Goal: Information Seeking & Learning: Learn about a topic

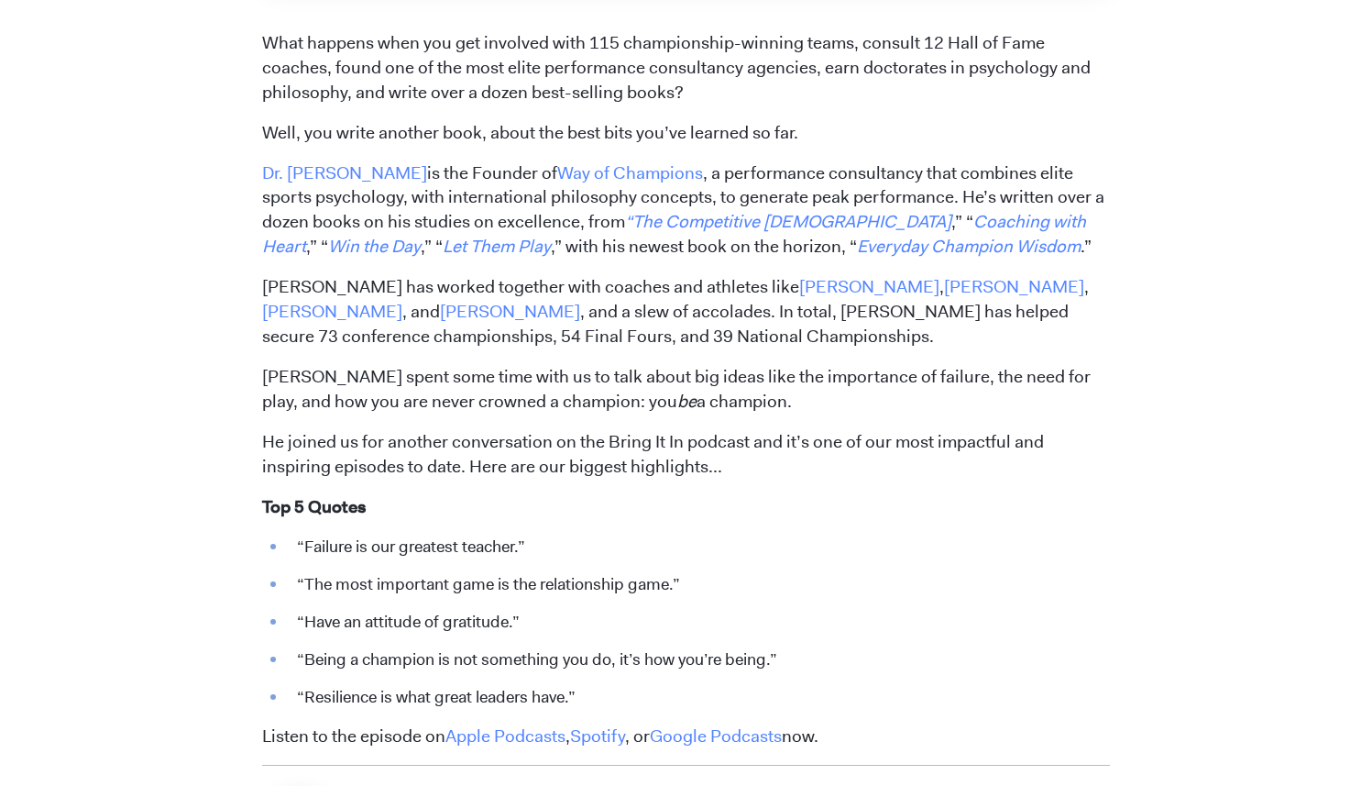
scroll to position [843, 0]
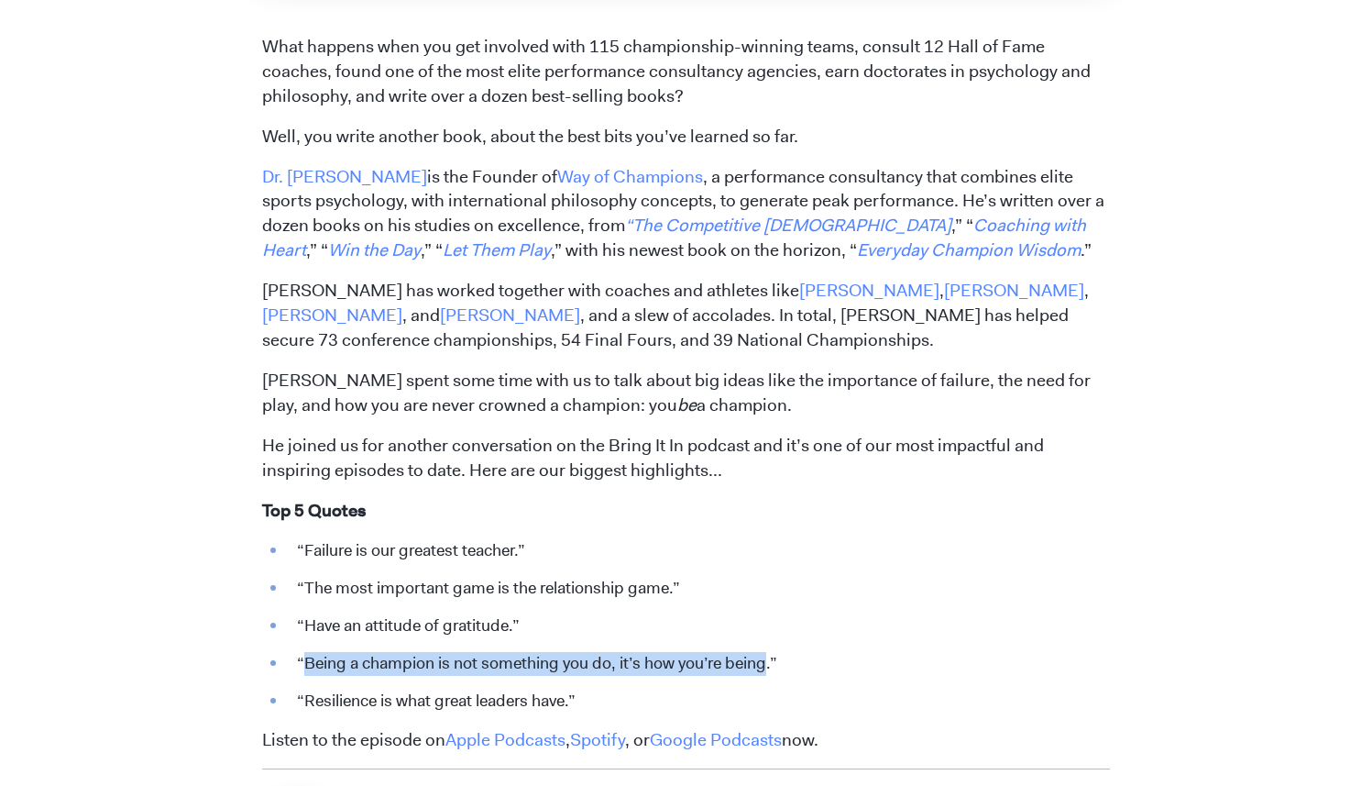
drag, startPoint x: 304, startPoint y: 667, endPoint x: 766, endPoint y: 674, distance: 461.2
click at [766, 674] on li "“Being a champion is not something you do, it’s how you’re being.”" at bounding box center [699, 664] width 822 height 24
copy li "Being a champion is not something you do, it’s how you’re being"
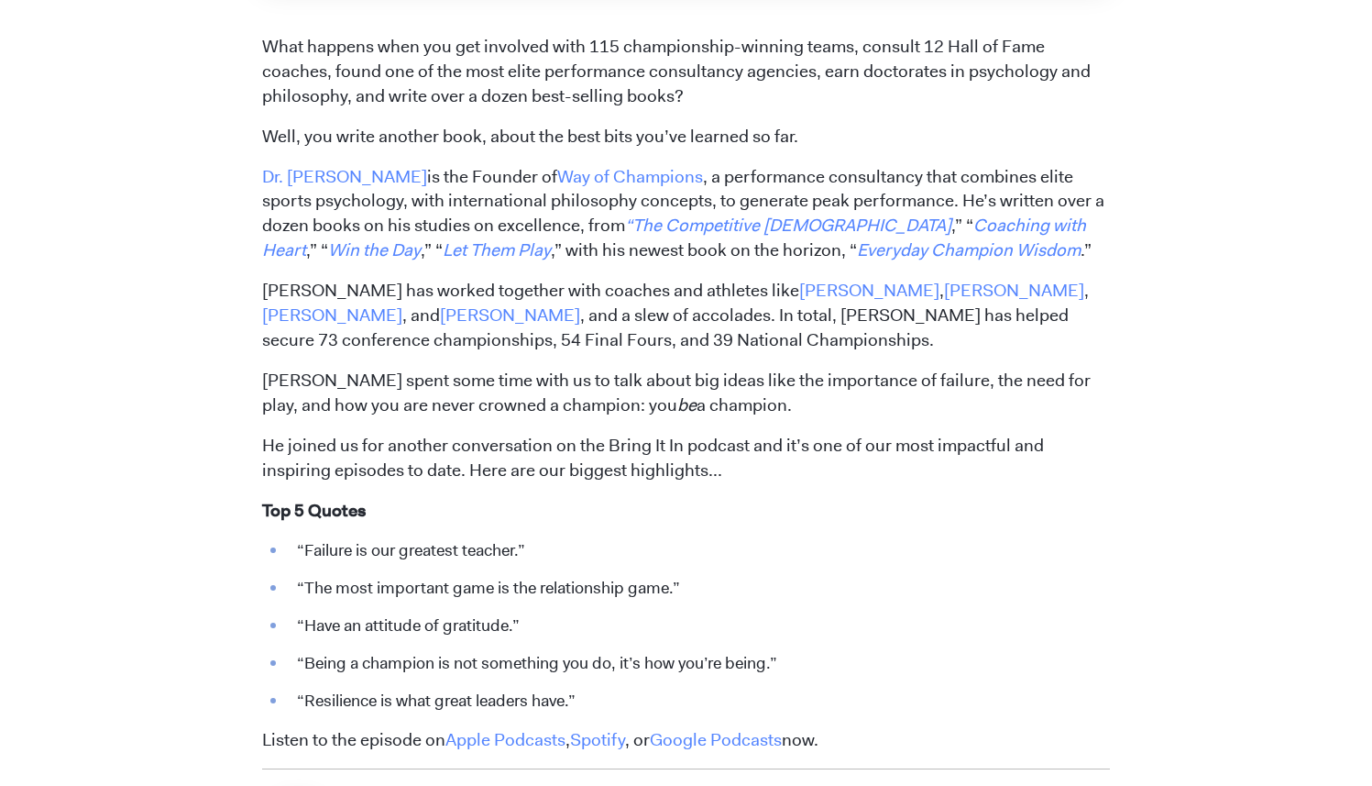
click at [354, 731] on p "Listen to the episode on Apple Podcasts , Spotify , or Google Podcasts now." at bounding box center [686, 740] width 848 height 25
drag, startPoint x: 305, startPoint y: 706, endPoint x: 568, endPoint y: 711, distance: 262.3
click at [568, 711] on li "“Resilience is what great leaders have.”" at bounding box center [699, 701] width 822 height 24
copy li "Resilience is what great leaders have"
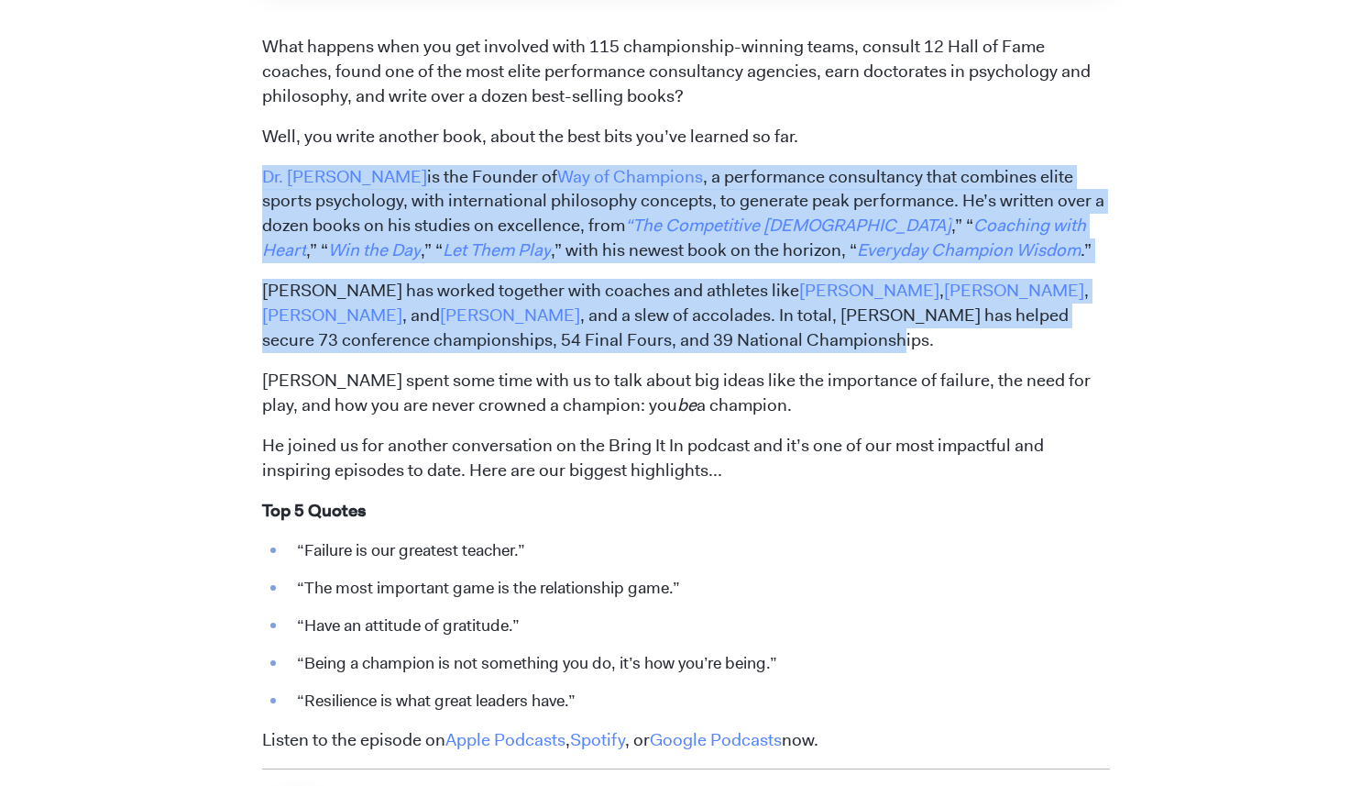
drag, startPoint x: 254, startPoint y: 175, endPoint x: 612, endPoint y: 328, distance: 389.0
click at [612, 328] on div "[DATE] Top 5 Highlights from Our Convo with Dr. [PERSON_NAME] [PERSON_NAME] Wha…" at bounding box center [686, 141] width 1045 height 1689
click at [553, 318] on p "[PERSON_NAME] has worked together with coaches and athletes like [PERSON_NAME] …" at bounding box center [686, 316] width 848 height 74
drag, startPoint x: 609, startPoint y: 344, endPoint x: 251, endPoint y: 163, distance: 400.6
click at [251, 163] on div "[DATE] Top 5 Highlights from Our Convo with Dr. [PERSON_NAME] [PERSON_NAME] Wha…" at bounding box center [686, 141] width 1045 height 1689
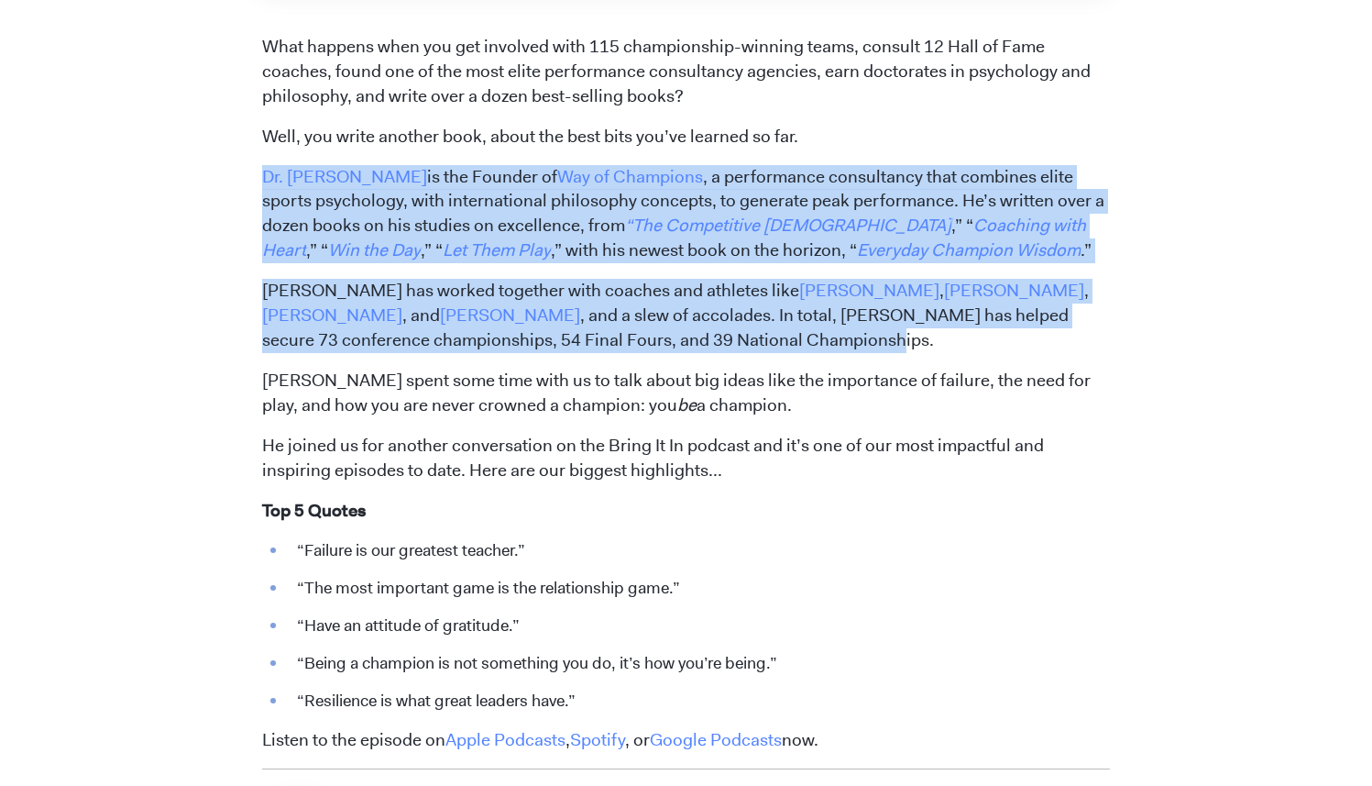
copy span "Dr. [PERSON_NAME] is the Founder of Way of Champions , a performance consultanc…"
